Goal: Transaction & Acquisition: Subscribe to service/newsletter

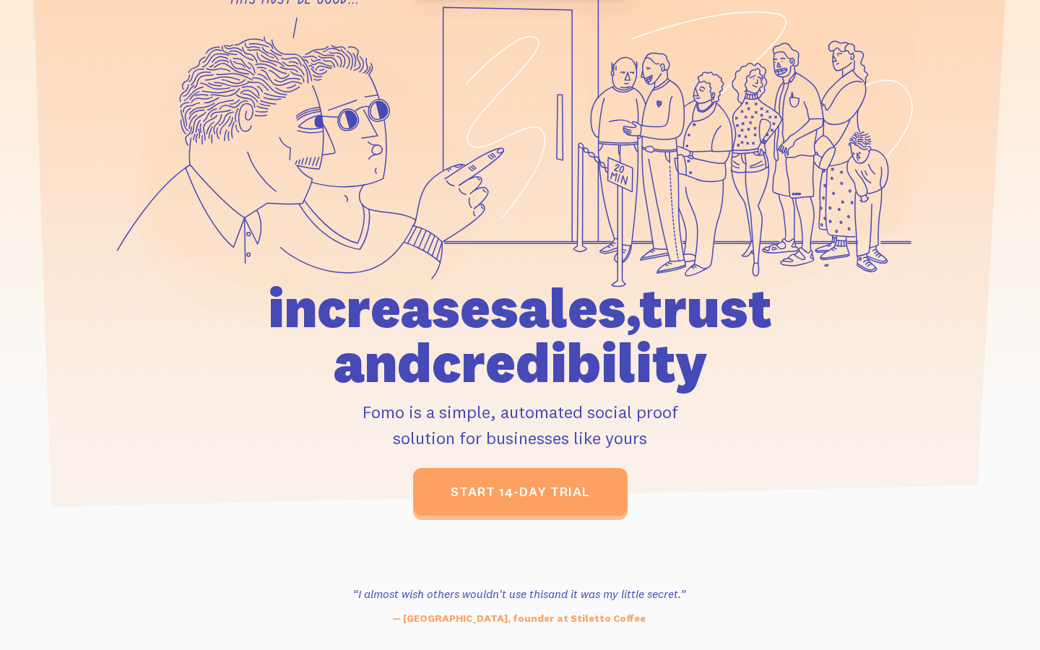
scroll to position [163, 0]
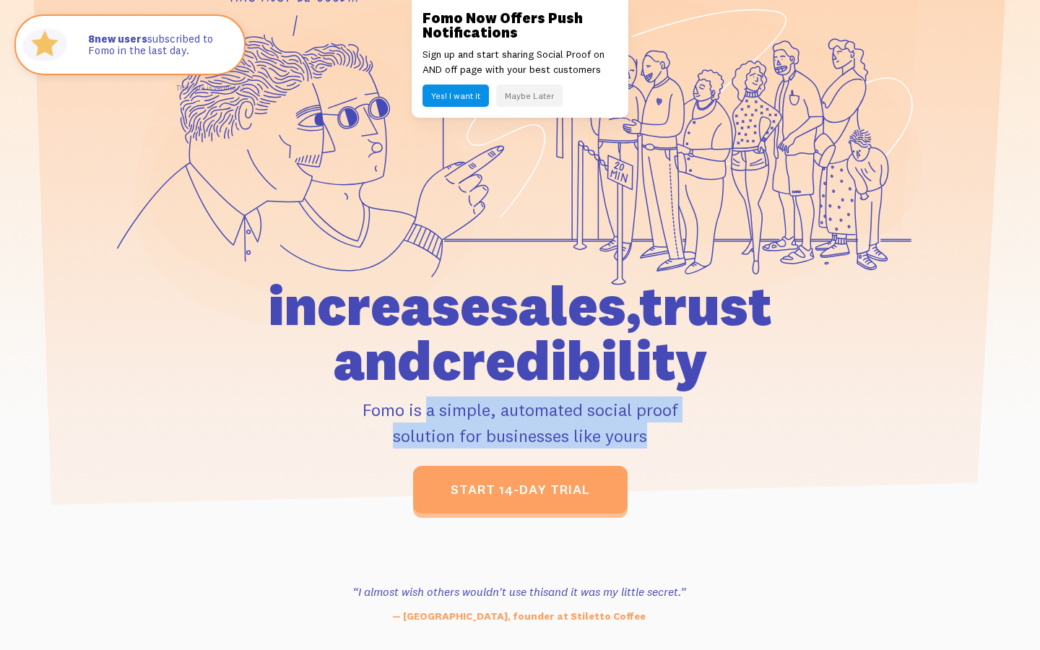
drag, startPoint x: 357, startPoint y: 407, endPoint x: 631, endPoint y: 456, distance: 278.9
click at [631, 456] on div "increase sales, trust and credibility Fomo is a simple, automated social proof …" at bounding box center [520, 395] width 669 height 235
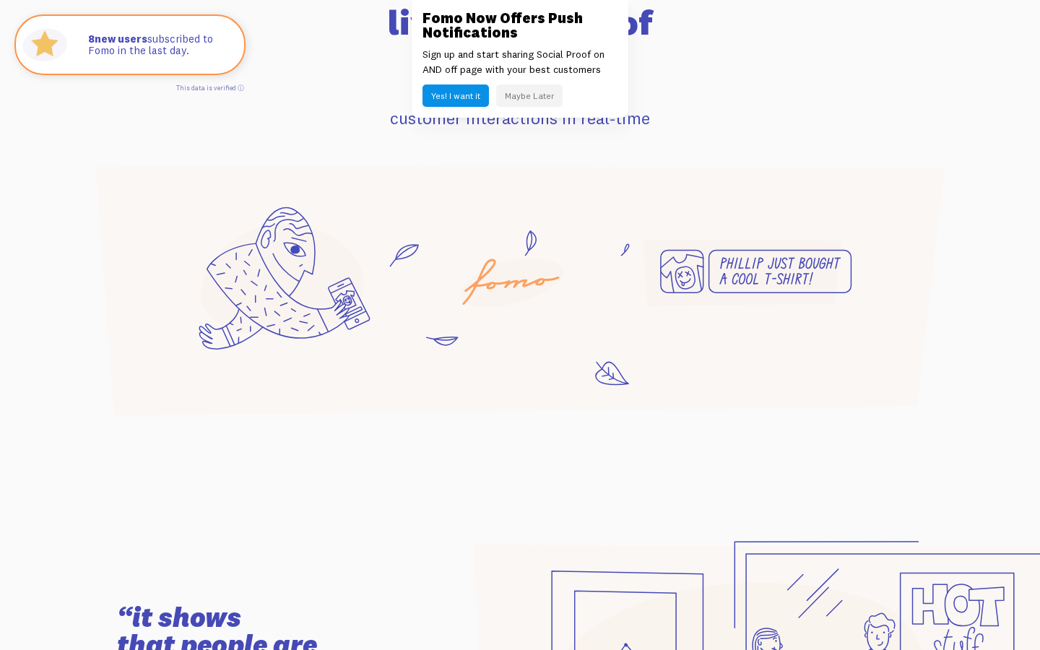
scroll to position [974, 0]
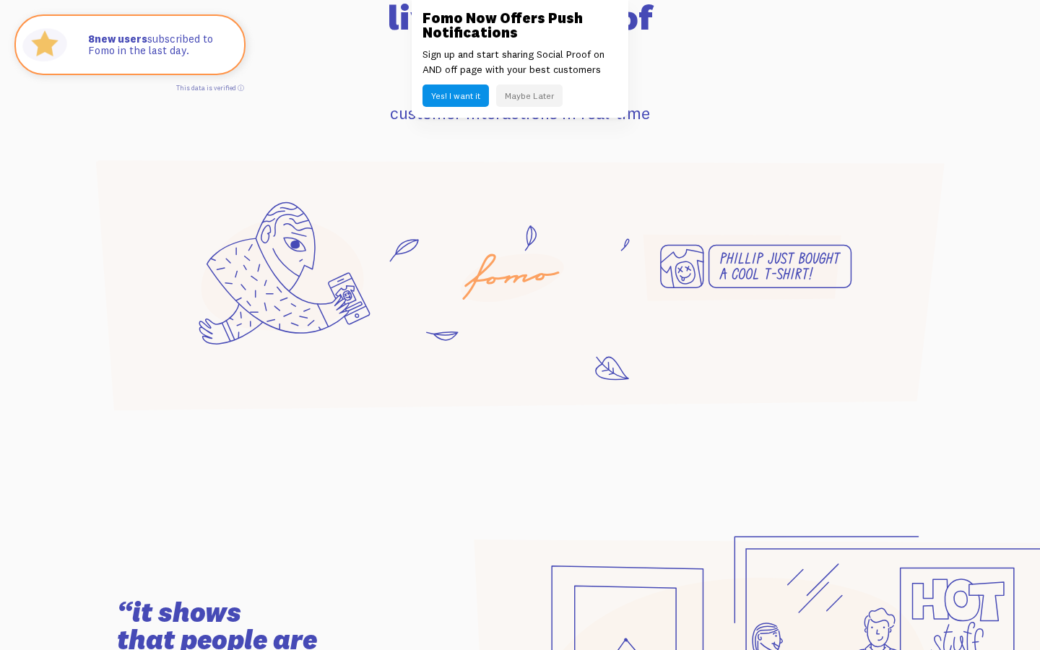
click at [467, 95] on button "Yes! I want it" at bounding box center [456, 96] width 66 height 22
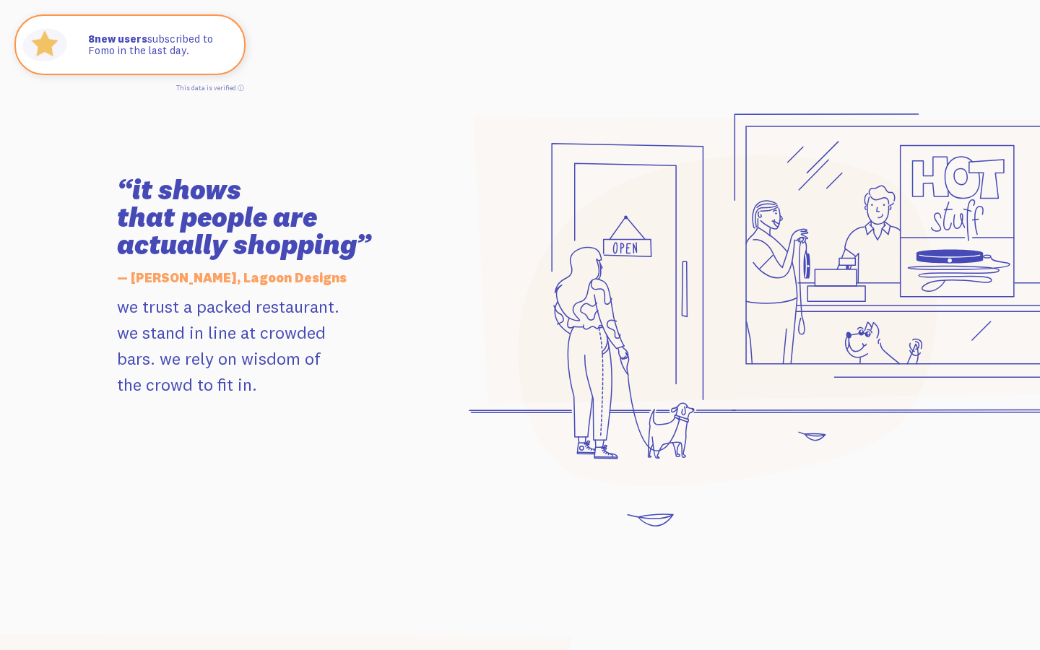
scroll to position [1462, 0]
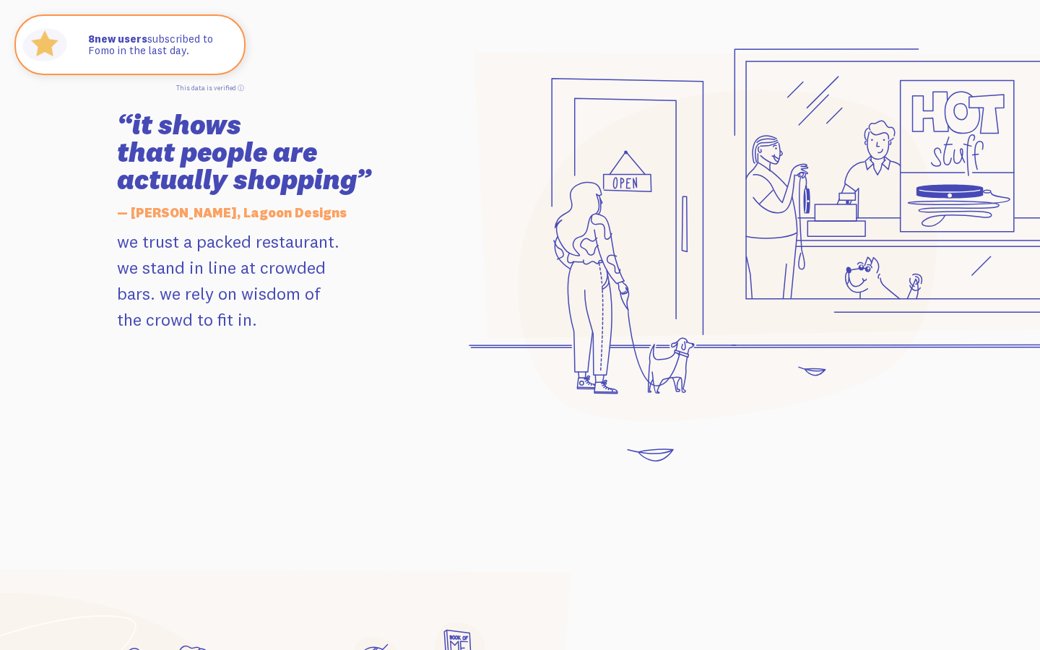
drag, startPoint x: 116, startPoint y: 235, endPoint x: 311, endPoint y: 251, distance: 195.6
click at [311, 251] on p "we trust a packed restaurant. we stand in line at crowded bars. we rely on wisd…" at bounding box center [280, 280] width 326 height 104
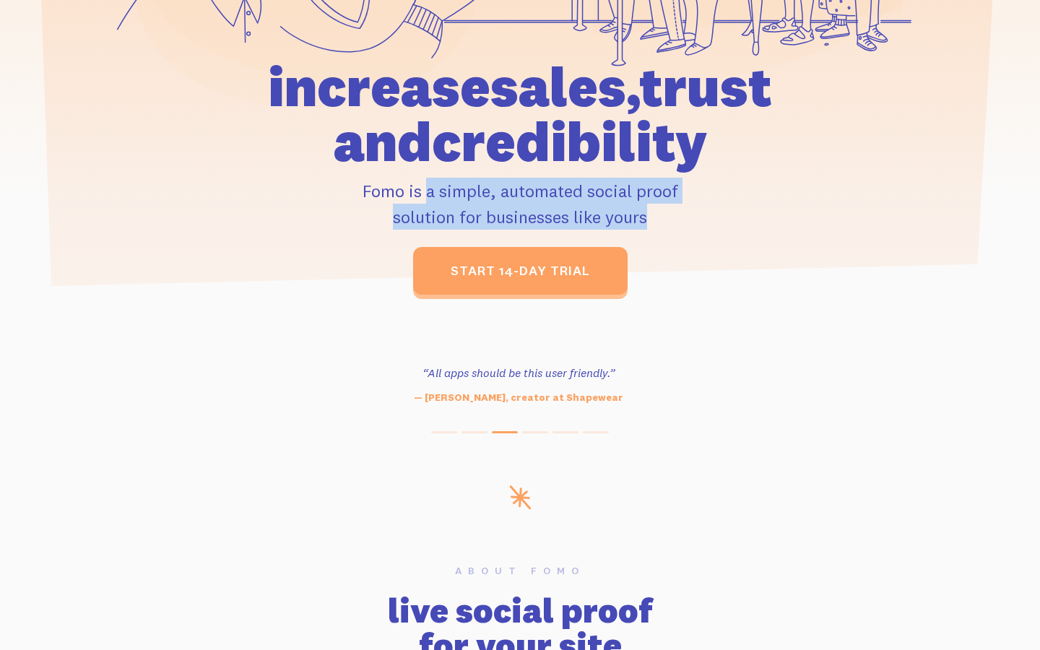
scroll to position [0, 0]
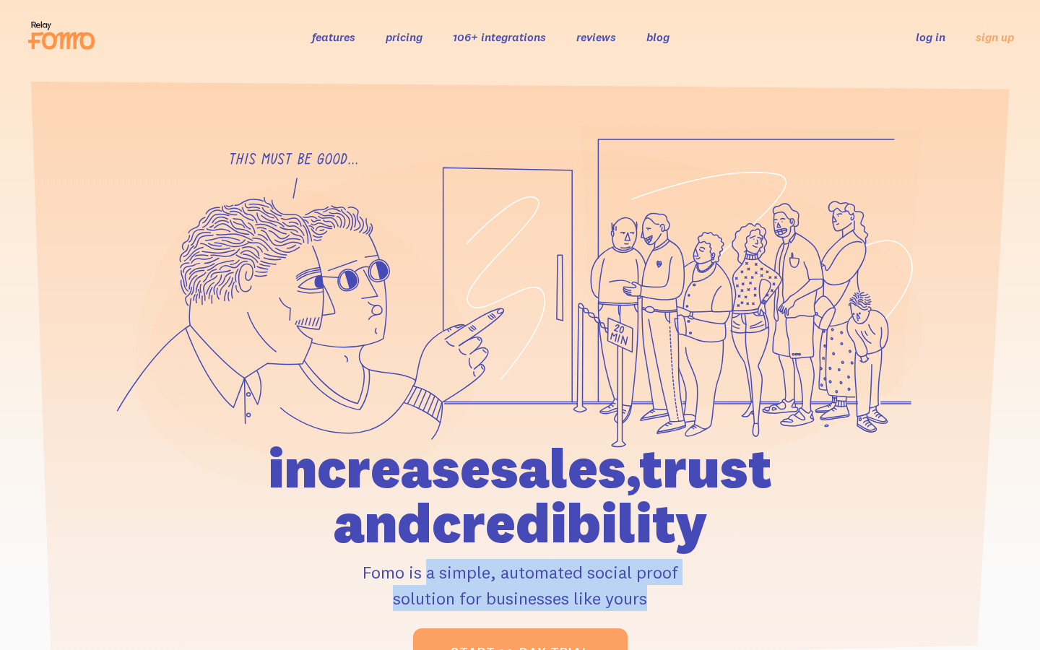
click at [400, 31] on link "pricing" at bounding box center [404, 37] width 37 height 14
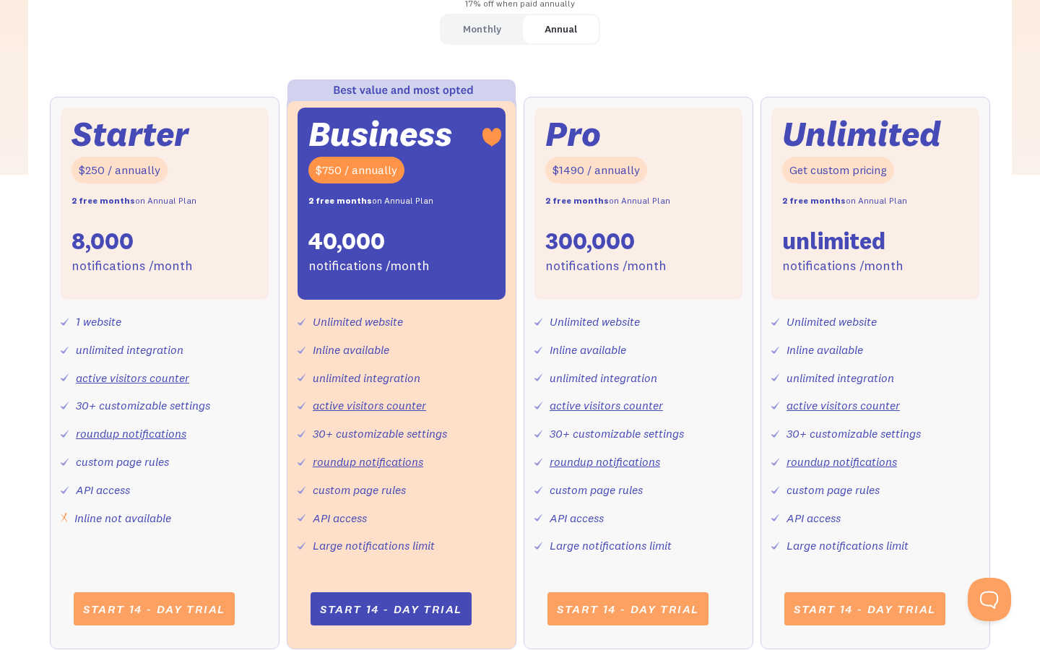
scroll to position [452, 0]
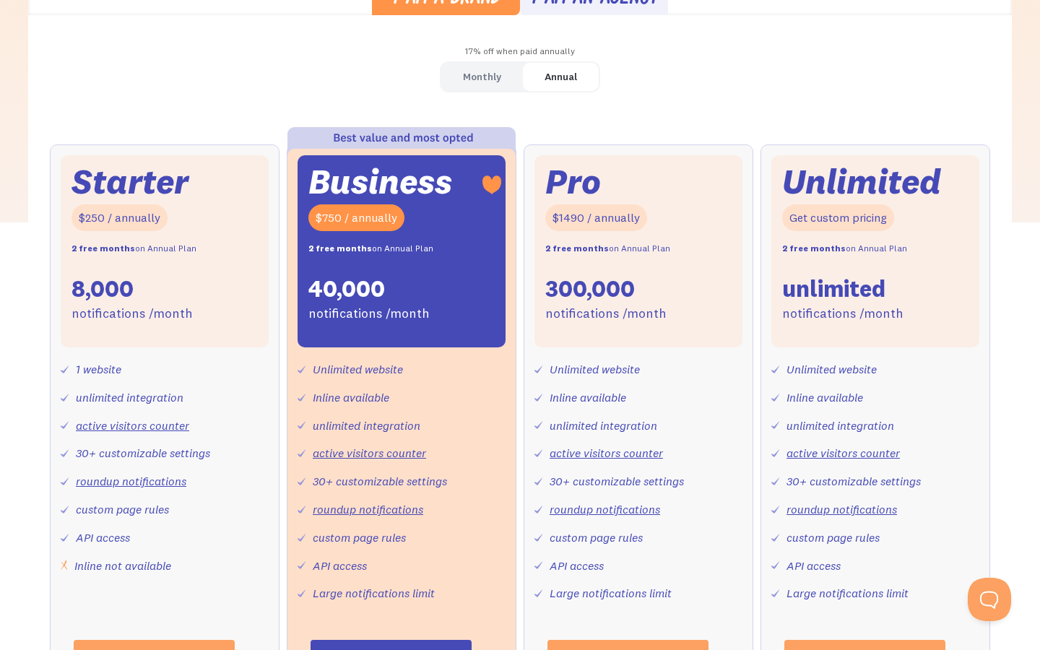
click at [844, 289] on div "unlimited" at bounding box center [833, 289] width 103 height 30
